Goal: Task Accomplishment & Management: Use online tool/utility

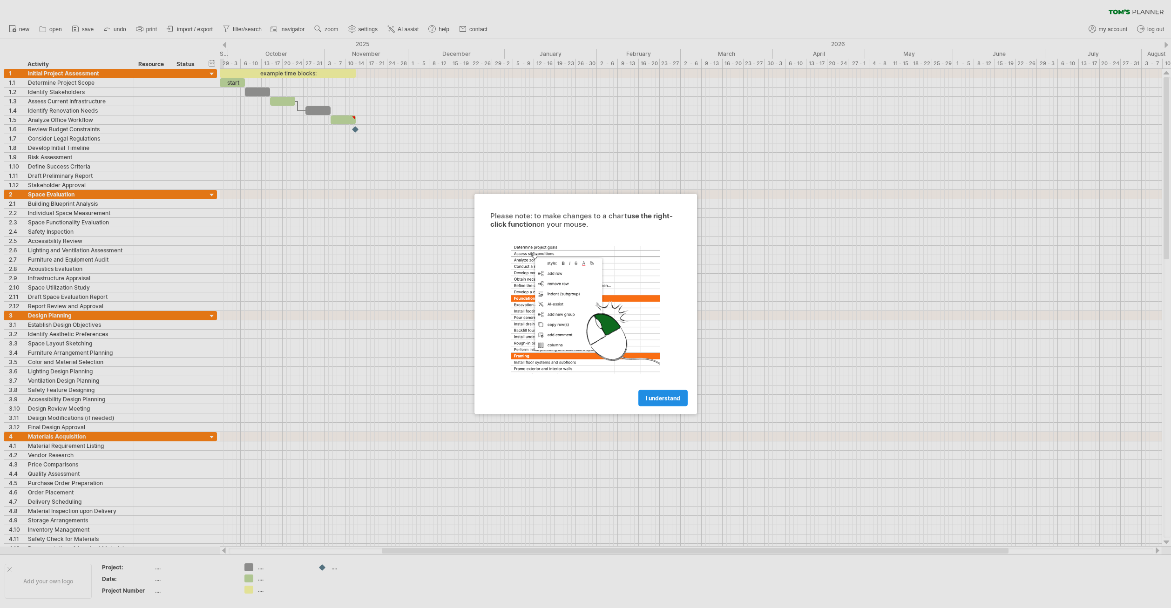
click at [662, 399] on span "I understand" at bounding box center [663, 398] width 34 height 7
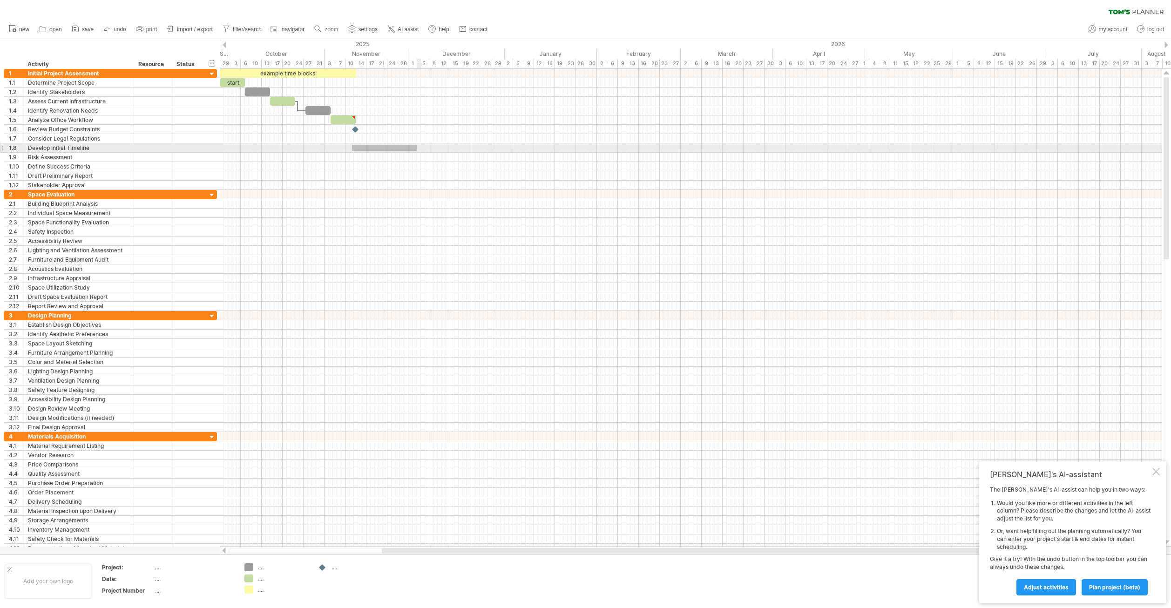
drag, startPoint x: 352, startPoint y: 145, endPoint x: 417, endPoint y: 151, distance: 65.0
click at [417, 151] on div at bounding box center [691, 147] width 942 height 9
drag, startPoint x: 361, startPoint y: 136, endPoint x: 459, endPoint y: 141, distance: 97.9
click at [459, 141] on div at bounding box center [691, 138] width 942 height 9
click at [1093, 587] on span "plan project (beta)" at bounding box center [1114, 587] width 51 height 7
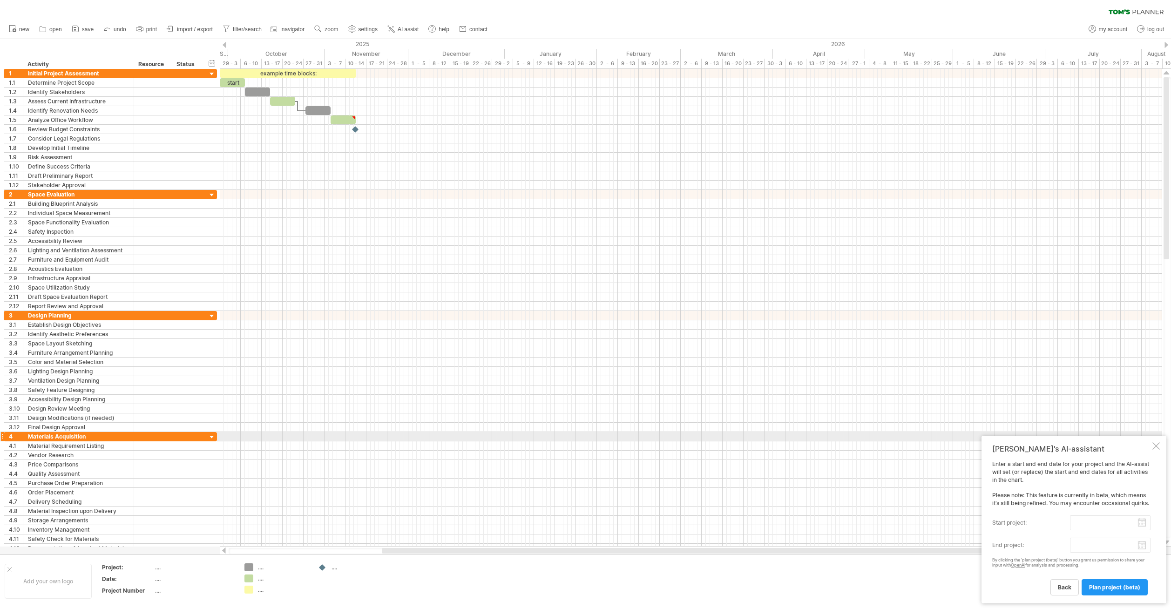
click at [1156, 442] on div at bounding box center [1155, 445] width 7 height 7
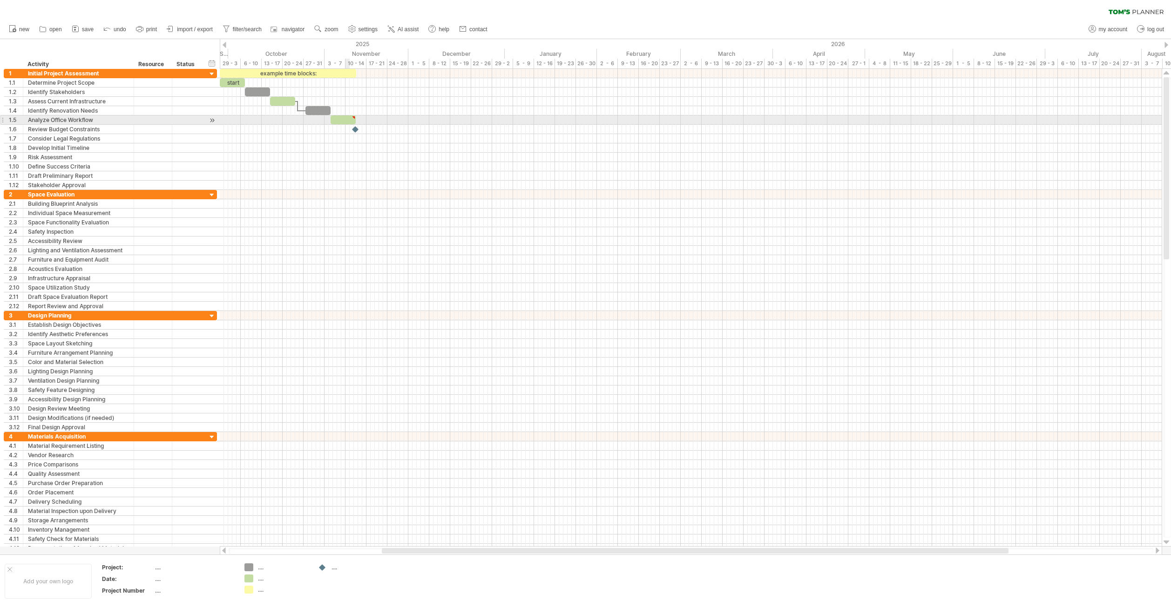
type textarea "**********"
click at [357, 145] on div at bounding box center [691, 147] width 942 height 9
click at [371, 159] on div "add time block" at bounding box center [394, 156] width 64 height 15
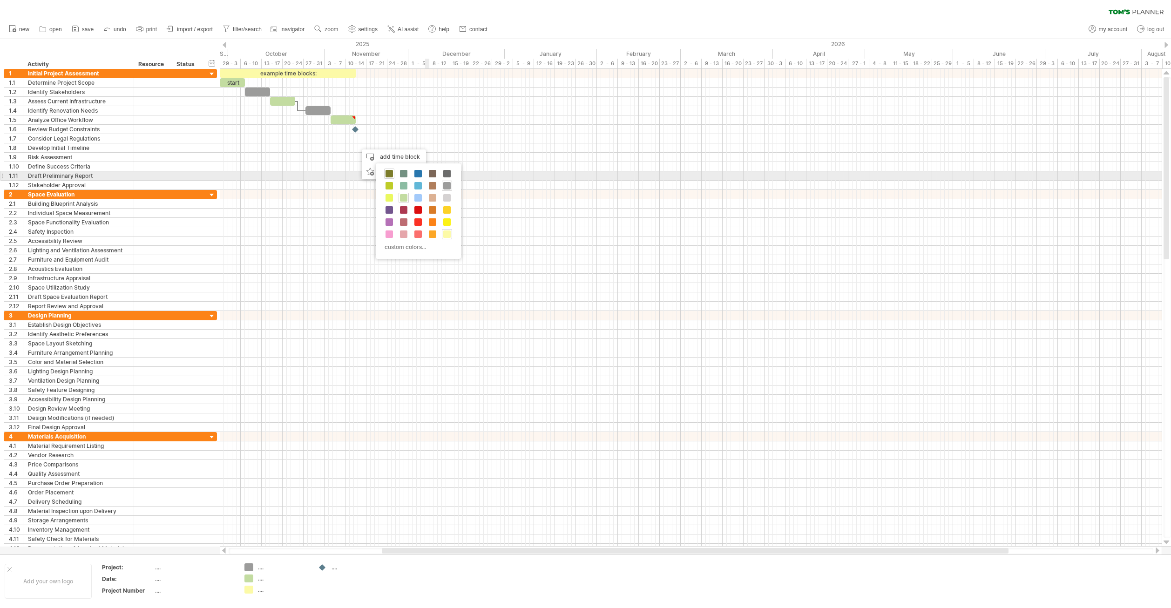
click at [391, 173] on span at bounding box center [388, 173] width 7 height 7
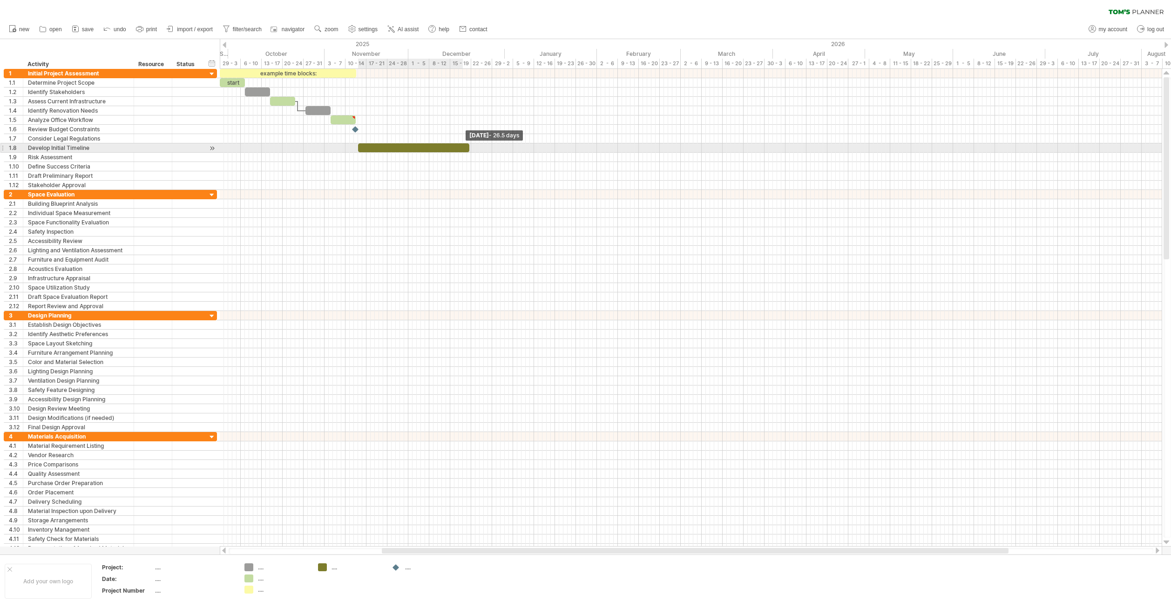
drag, startPoint x: 363, startPoint y: 148, endPoint x: 475, endPoint y: 150, distance: 112.2
click at [471, 150] on span at bounding box center [469, 147] width 4 height 9
click at [95, 28] on link "save" at bounding box center [82, 29] width 27 height 12
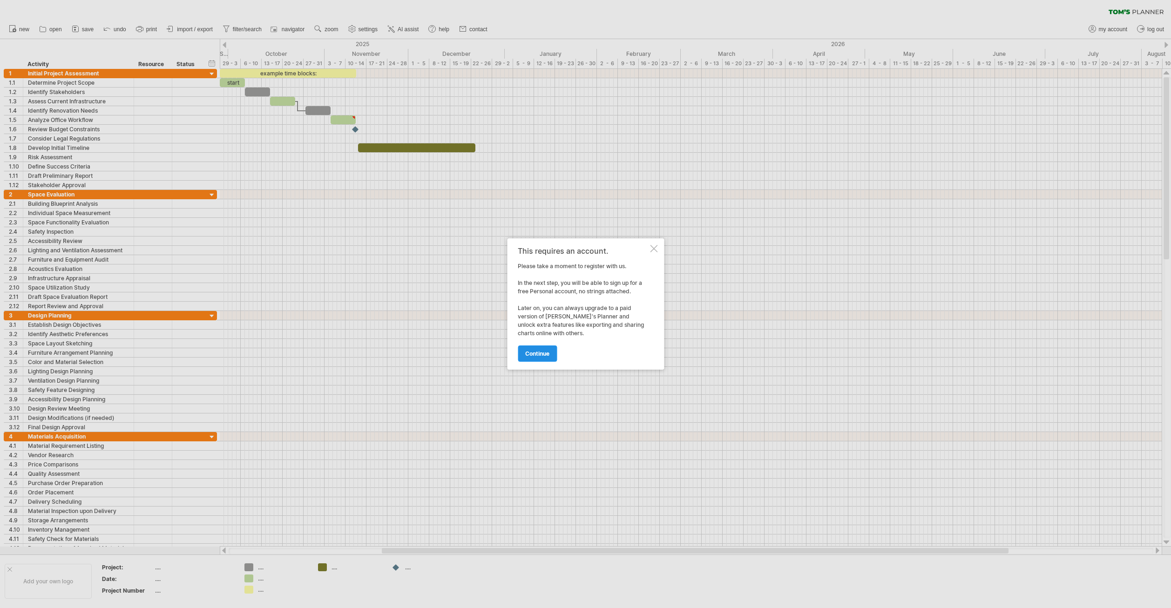
click at [536, 357] on span "continue" at bounding box center [537, 353] width 24 height 7
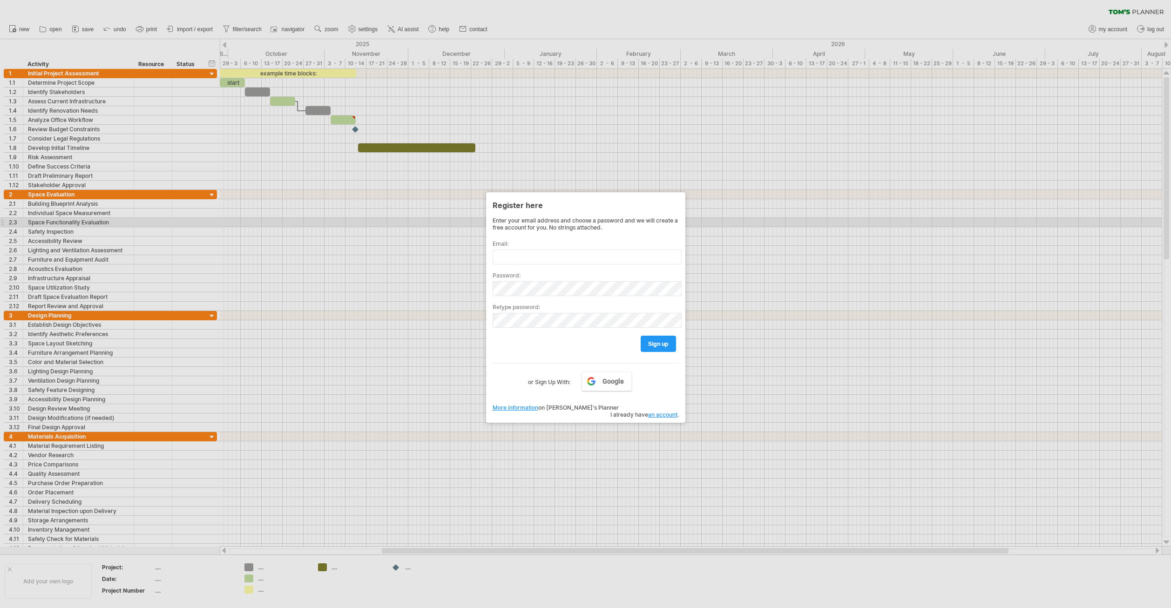
drag, startPoint x: 868, startPoint y: 223, endPoint x: 954, endPoint y: 53, distance: 190.5
click at [868, 222] on div at bounding box center [585, 304] width 1171 height 608
